Goal: Check status: Check status

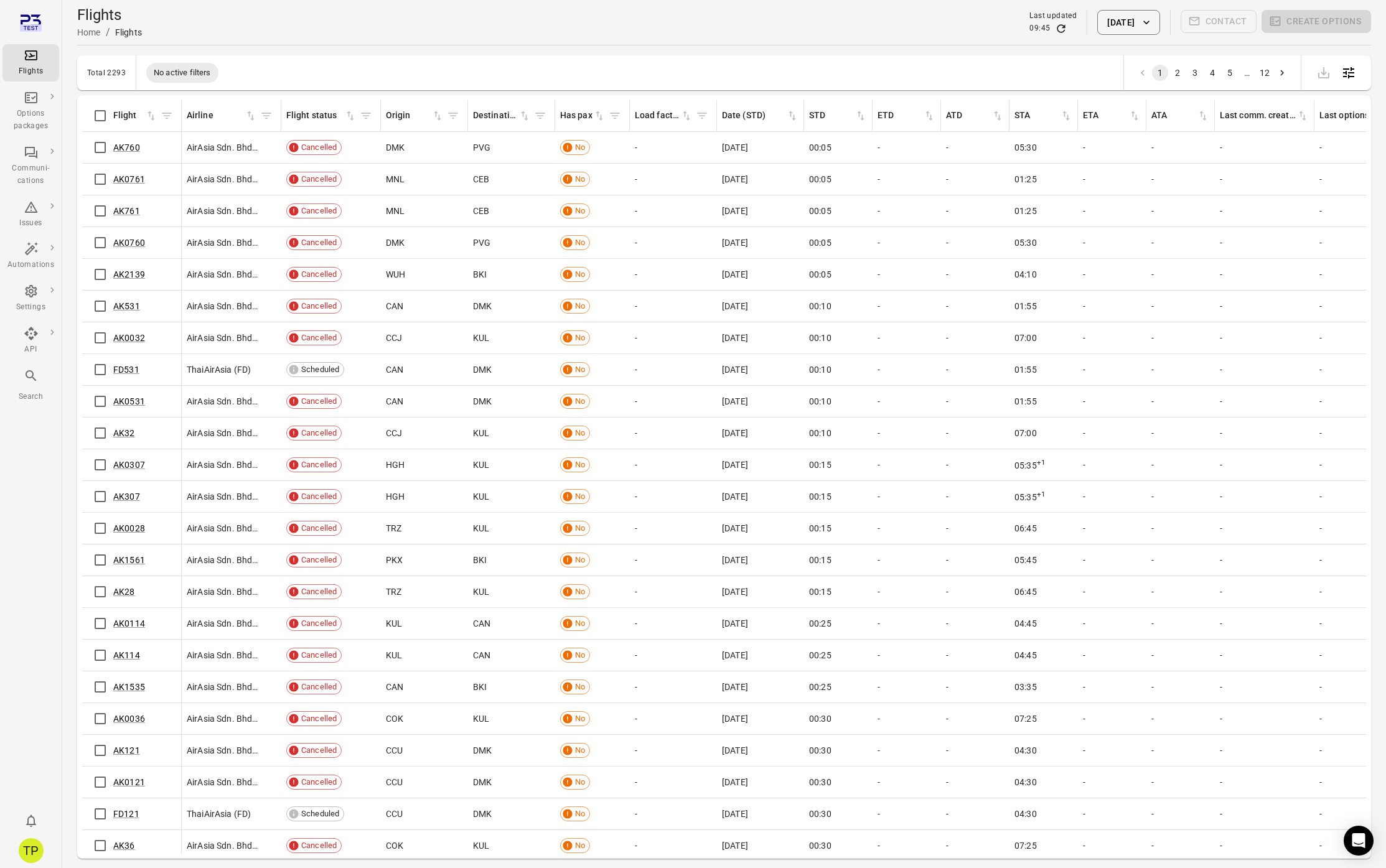
click at [1127, 25] on button "[DATE]" at bounding box center [1128, 22] width 62 height 25
click at [1174, 87] on icon "Previous month" at bounding box center [1173, 88] width 15 height 15
click at [1098, 213] on button "23" at bounding box center [1094, 211] width 22 height 22
click at [1209, 300] on button "Apply" at bounding box center [1217, 306] width 43 height 26
click at [1134, 31] on button "[DATE]" at bounding box center [1128, 22] width 62 height 25
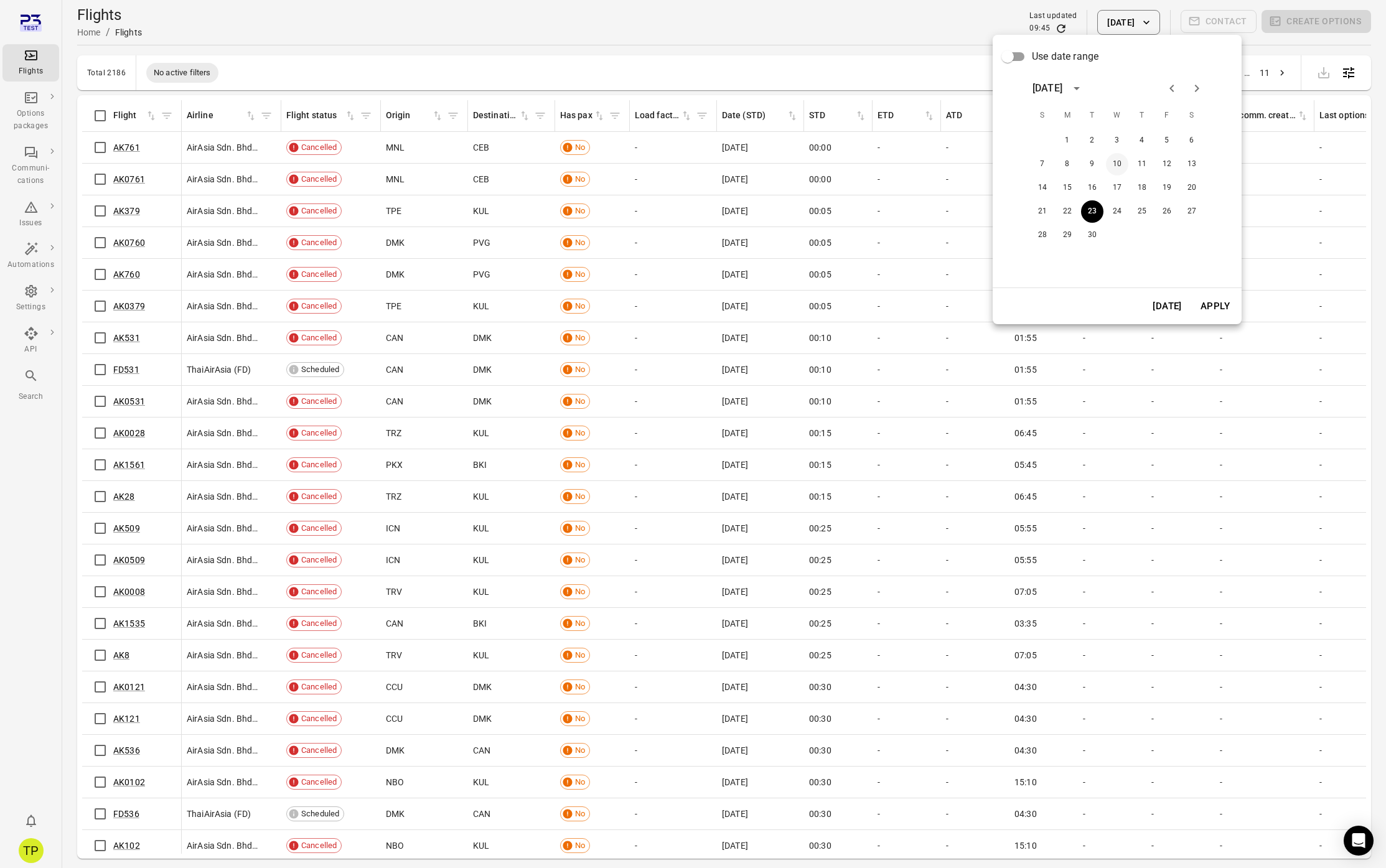
click at [1123, 164] on button "10" at bounding box center [1117, 164] width 22 height 22
click at [1207, 305] on button "Apply" at bounding box center [1214, 306] width 43 height 26
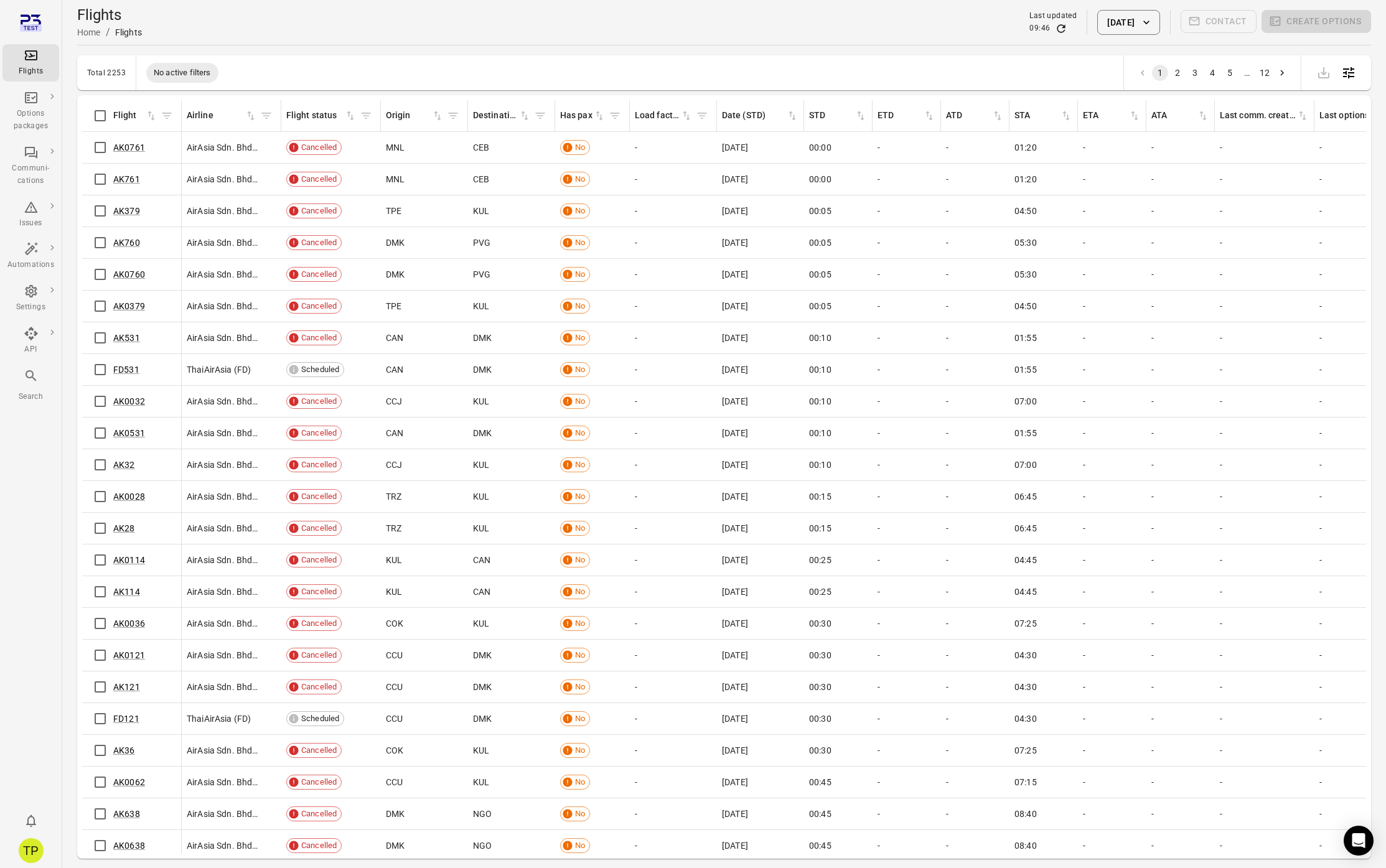
click at [29, 386] on div "Main navigation" at bounding box center [31, 378] width 15 height 20
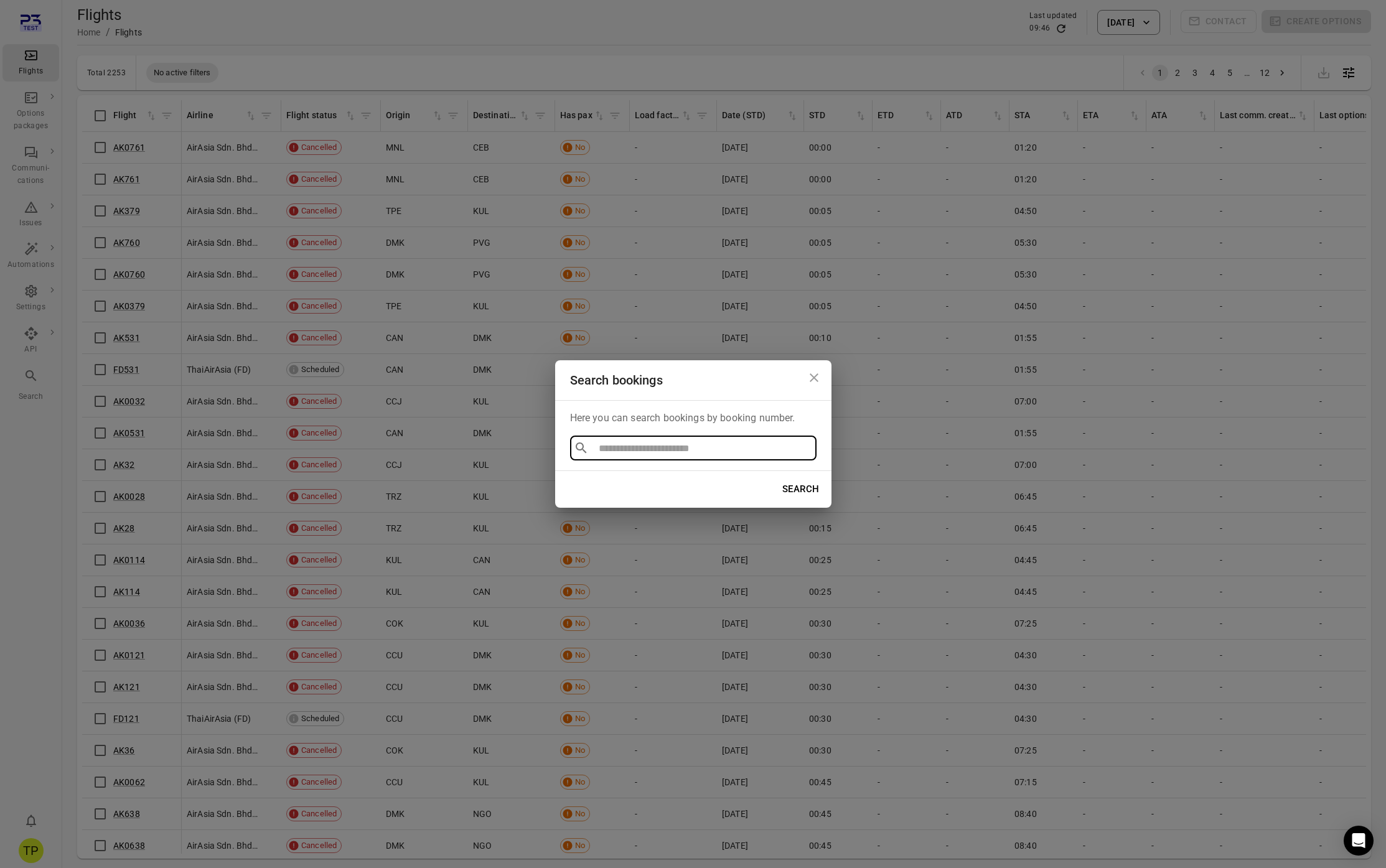
type input "**********"
click at [625, 478] on li "BOOK478222" at bounding box center [693, 477] width 247 height 22
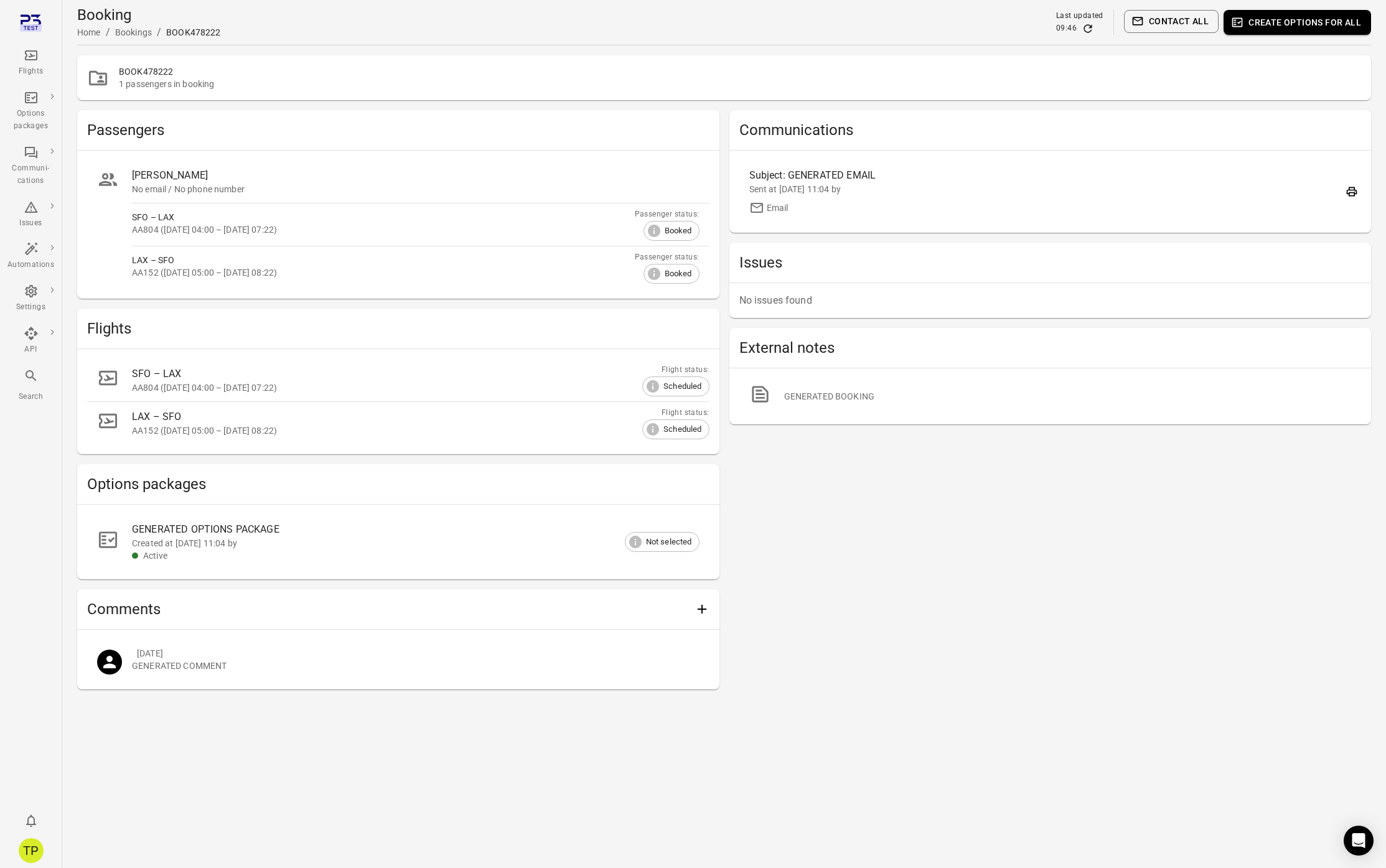
click at [36, 64] on div "Flights" at bounding box center [31, 62] width 47 height 30
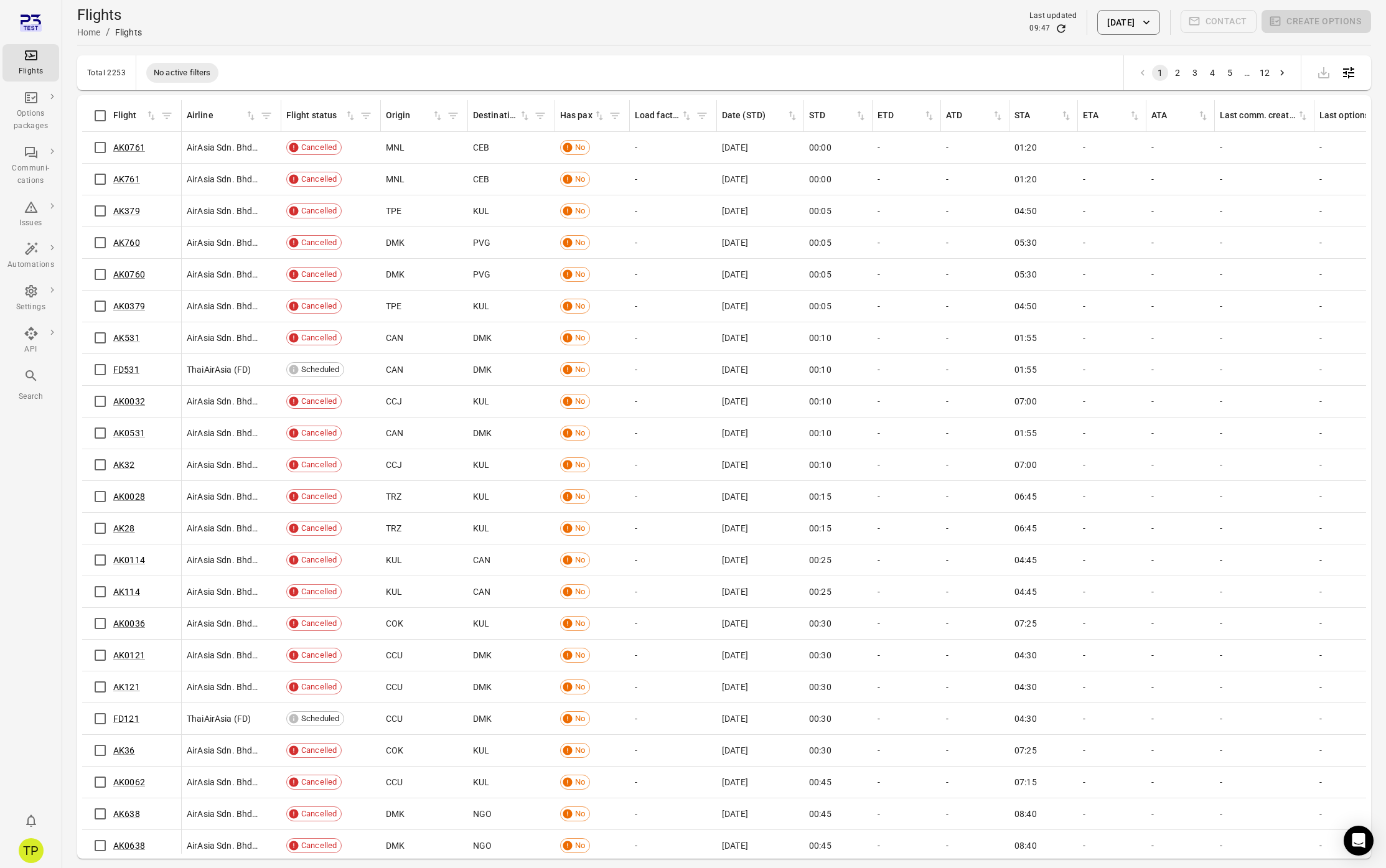
click at [1134, 20] on button "[DATE]" at bounding box center [1128, 22] width 62 height 25
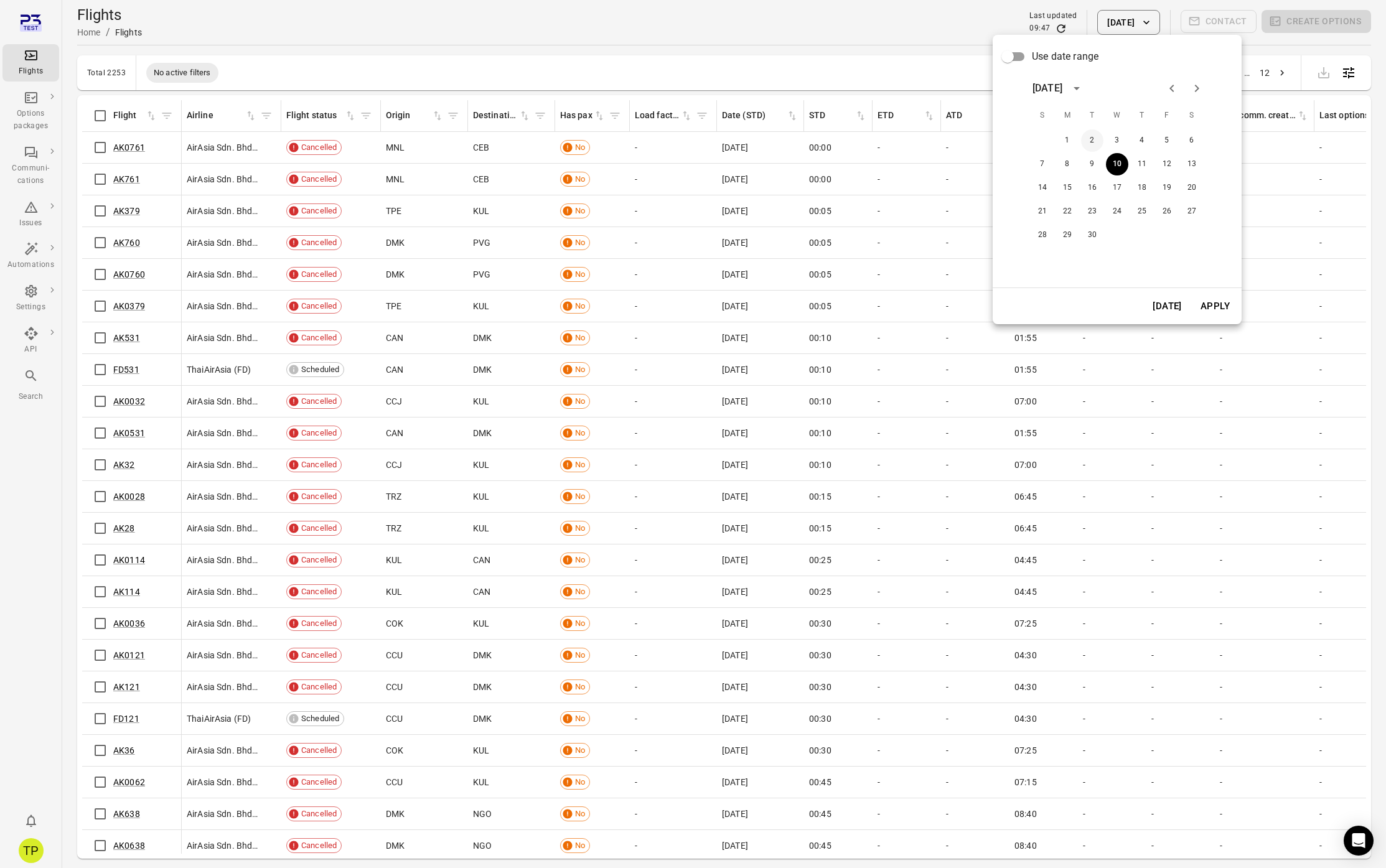
click at [1093, 139] on button "2" at bounding box center [1093, 141] width 22 height 22
click at [1201, 303] on button "Apply" at bounding box center [1214, 306] width 43 height 26
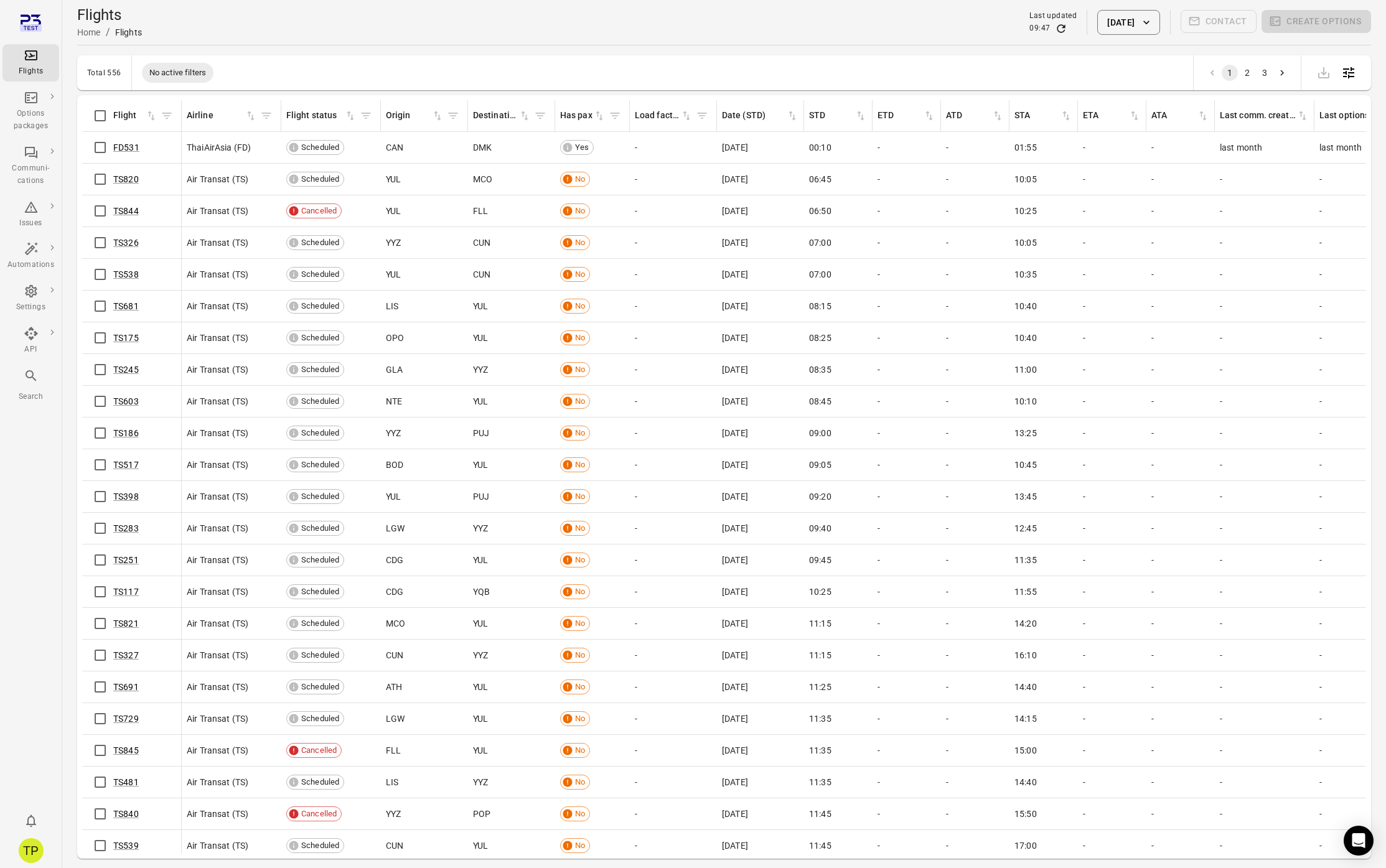
click at [1115, 15] on button "[DATE]" at bounding box center [1128, 22] width 62 height 25
click at [1070, 140] on button "1" at bounding box center [1070, 141] width 22 height 22
click at [1215, 311] on button "Apply" at bounding box center [1217, 306] width 43 height 26
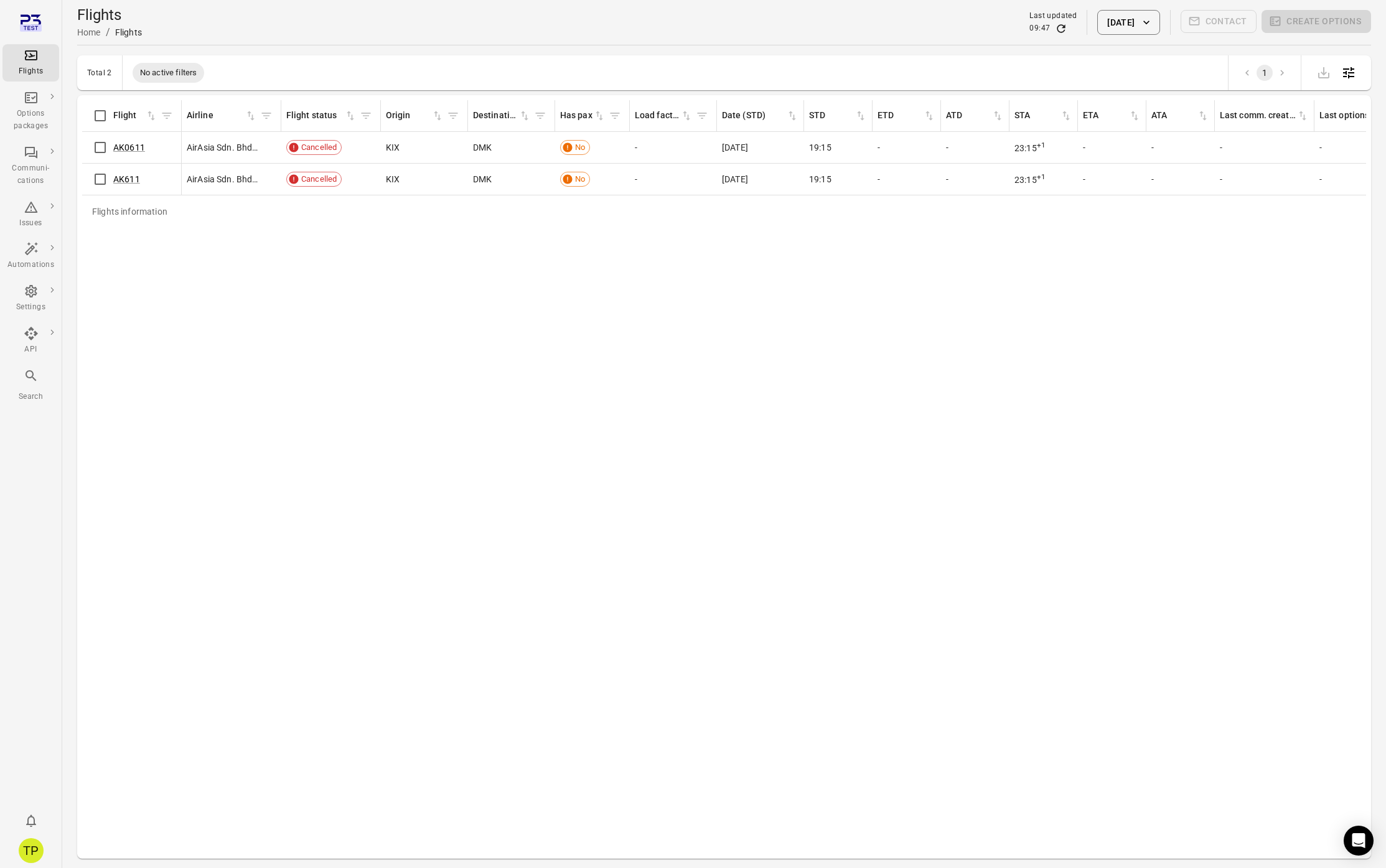
click at [1108, 29] on button "[DATE]" at bounding box center [1128, 22] width 62 height 25
